Goal: Task Accomplishment & Management: Complete application form

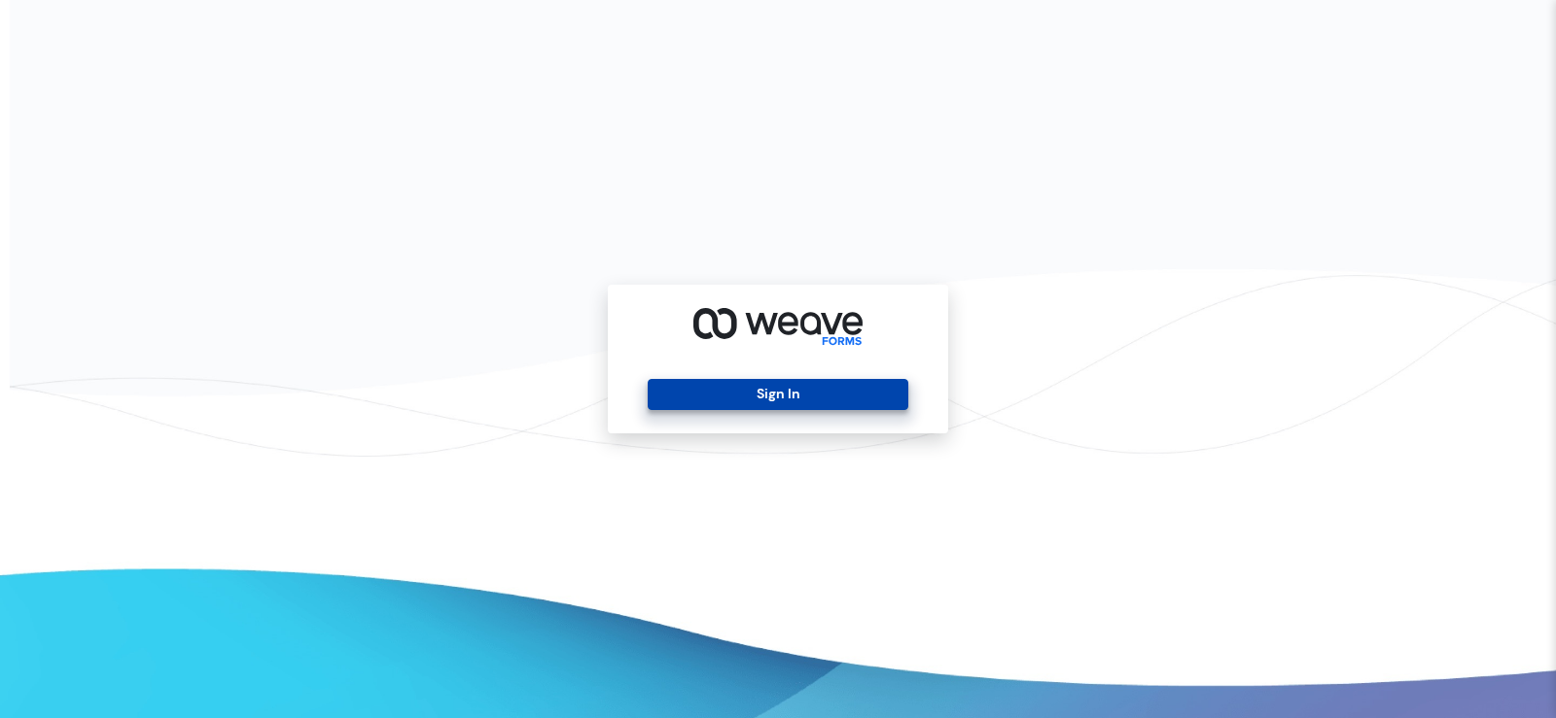
click at [800, 399] on button "Sign In" at bounding box center [777, 394] width 260 height 31
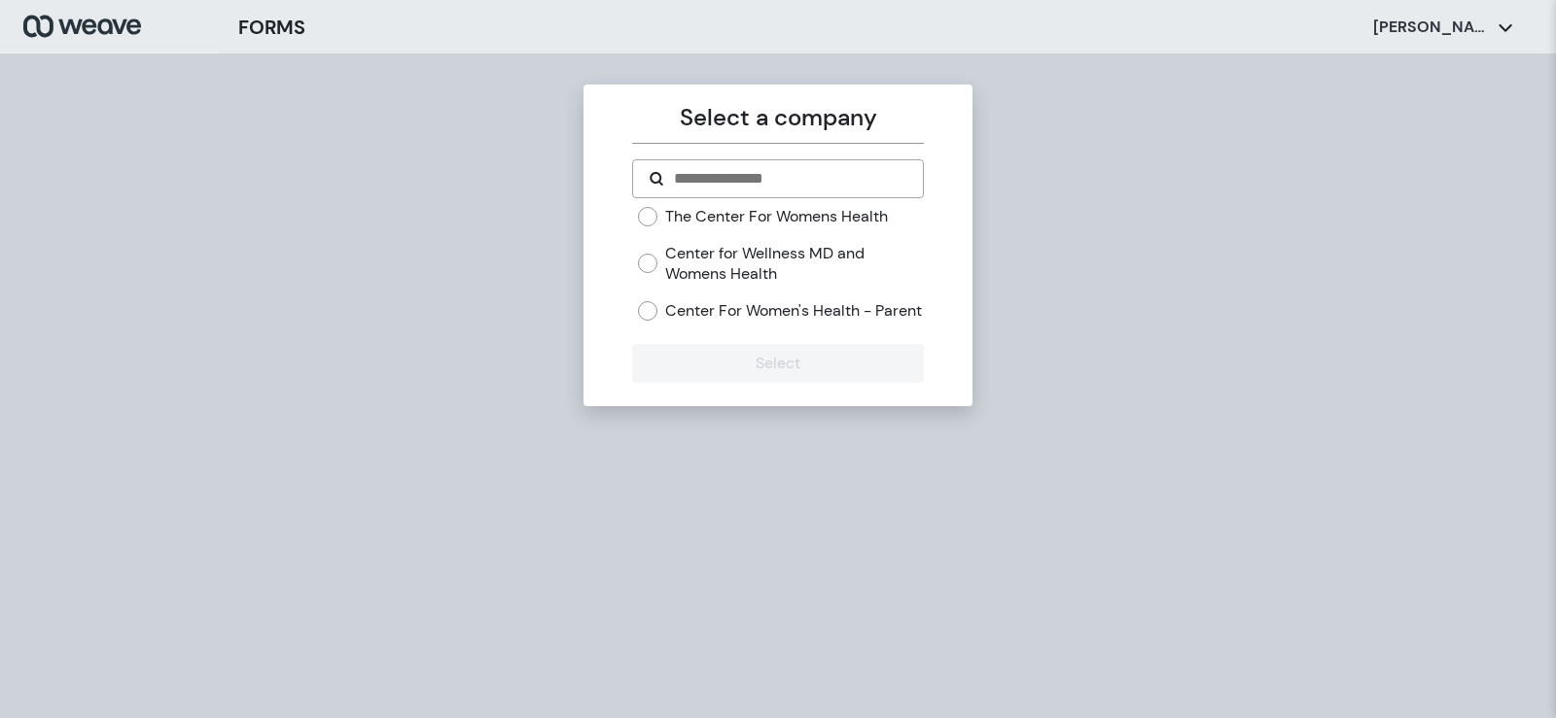
click at [686, 254] on label "Center for Wellness MD and Womens Health" at bounding box center [794, 264] width 258 height 42
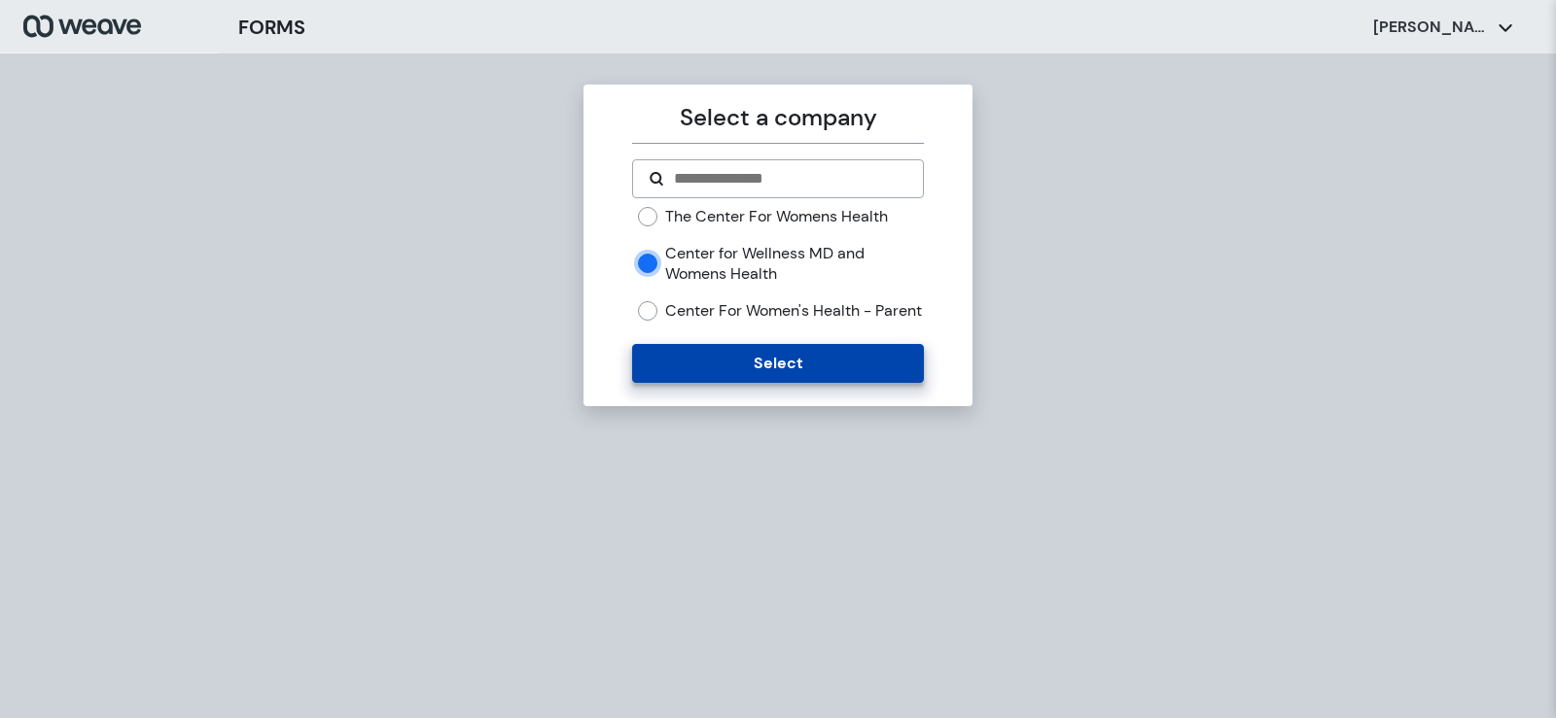
click at [756, 383] on button "Select" at bounding box center [777, 363] width 291 height 39
